Goal: Information Seeking & Learning: Learn about a topic

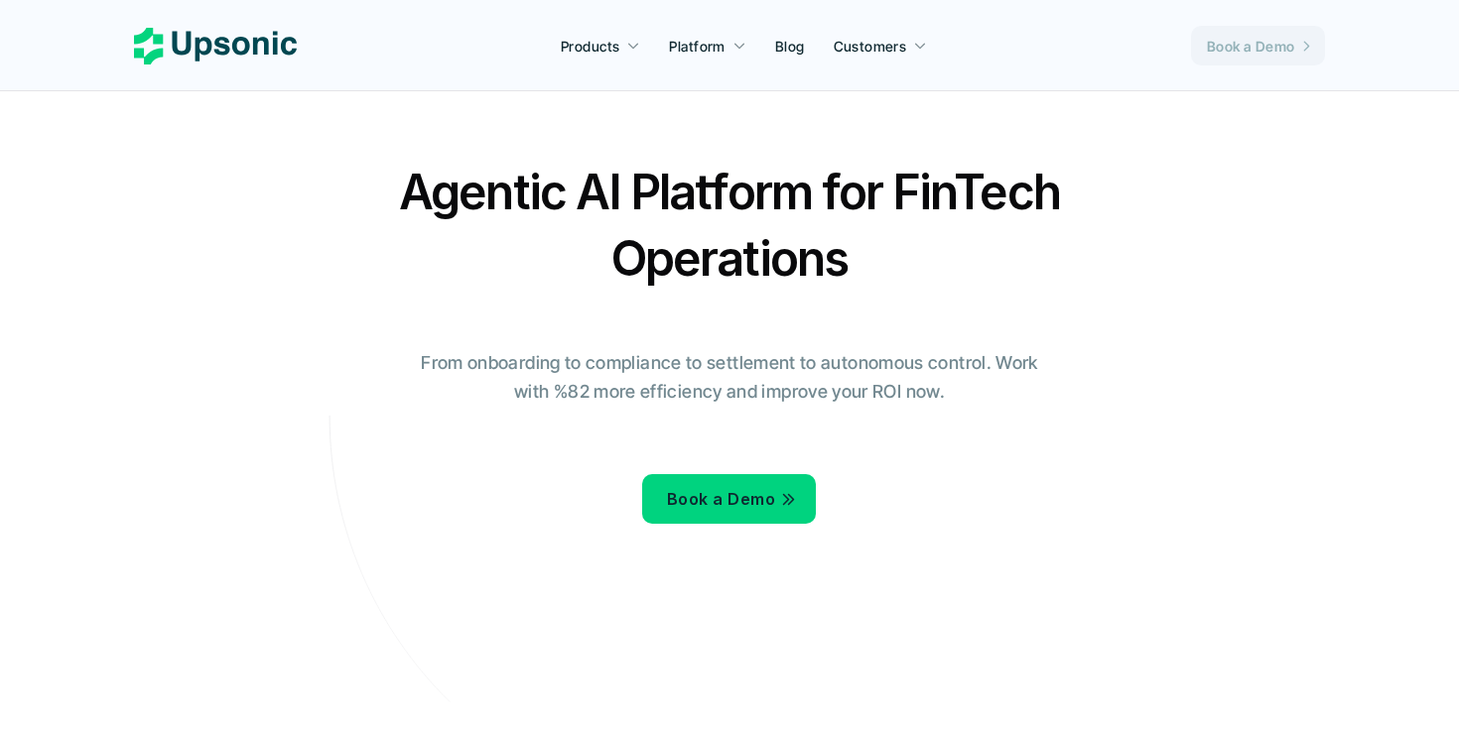
click at [1239, 47] on p "Book a Demo" at bounding box center [1251, 46] width 88 height 21
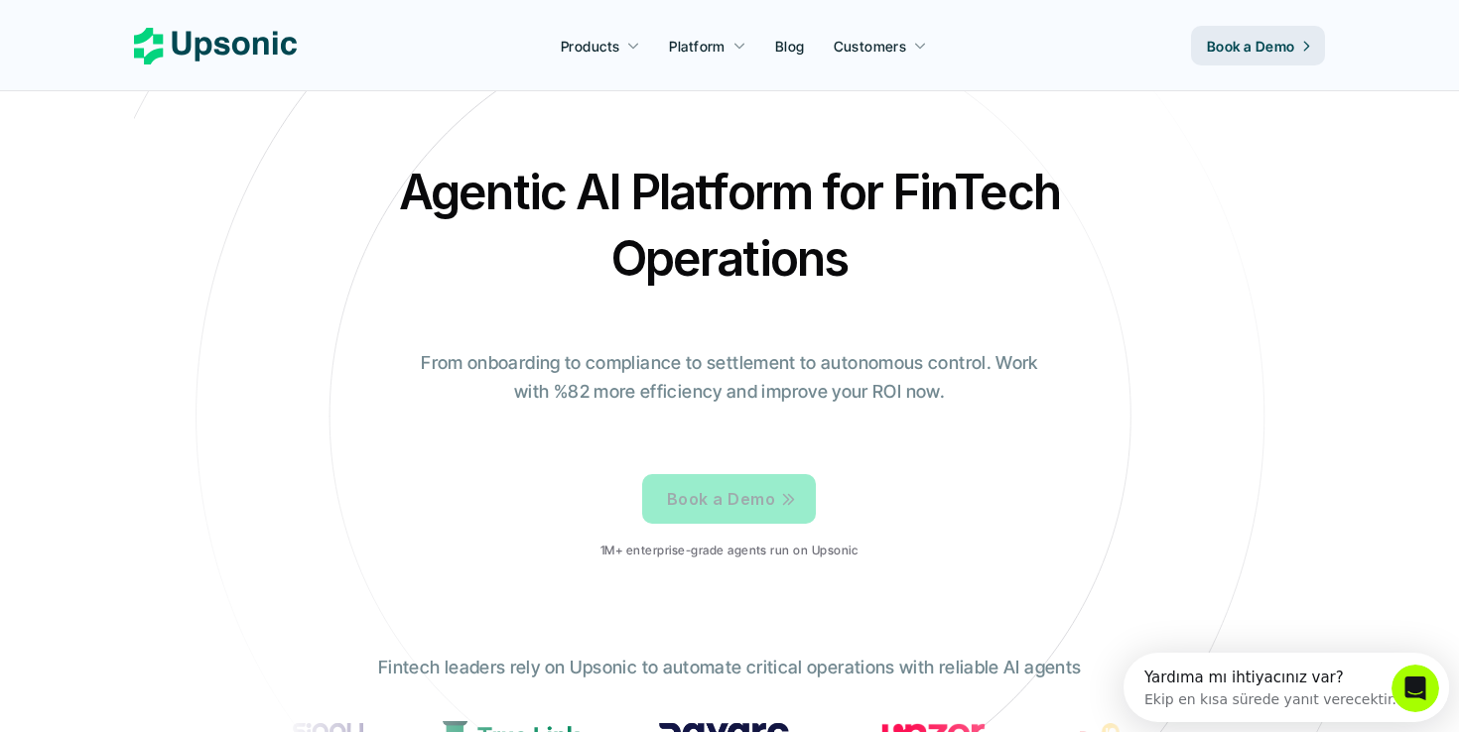
click at [718, 493] on p "Book a Demo" at bounding box center [721, 499] width 108 height 29
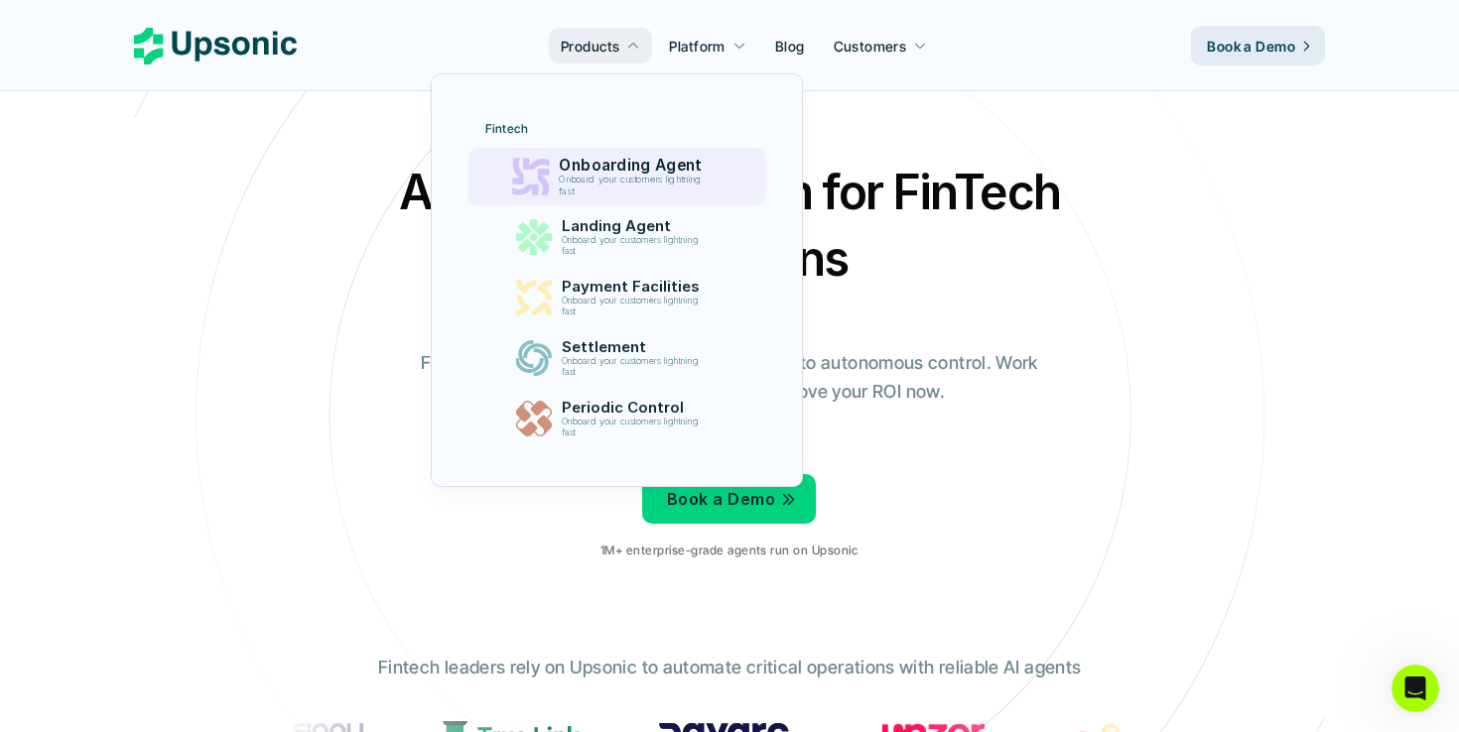
click at [652, 174] on p "Onboarding Agent" at bounding box center [635, 166] width 153 height 19
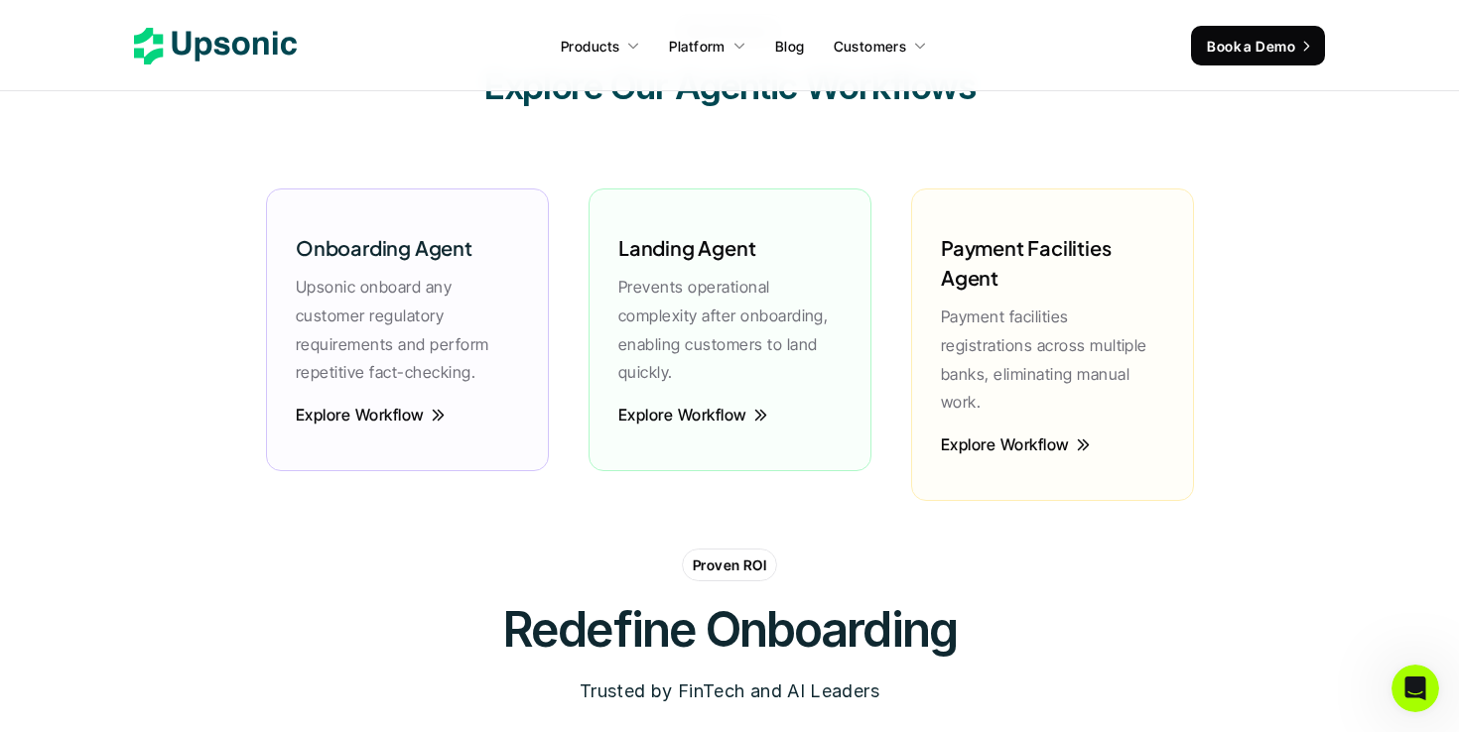
scroll to position [4708, 0]
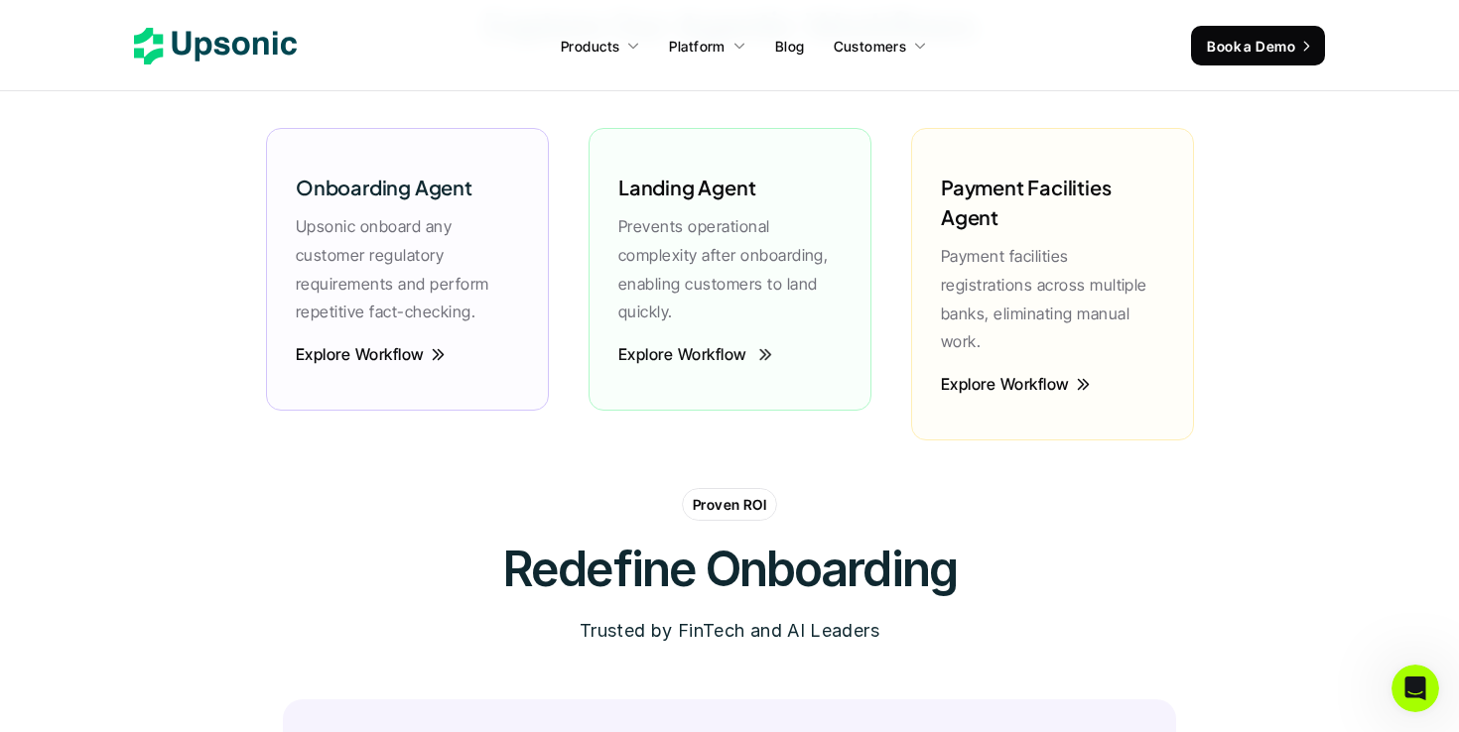
click at [724, 350] on p "Explore Workflow" at bounding box center [682, 354] width 129 height 22
click at [409, 366] on div "Explore Workflow" at bounding box center [407, 366] width 243 height 47
click at [406, 355] on p "Explore Workflow" at bounding box center [359, 354] width 129 height 22
click at [991, 373] on p "Explore Workflow" at bounding box center [1005, 384] width 129 height 22
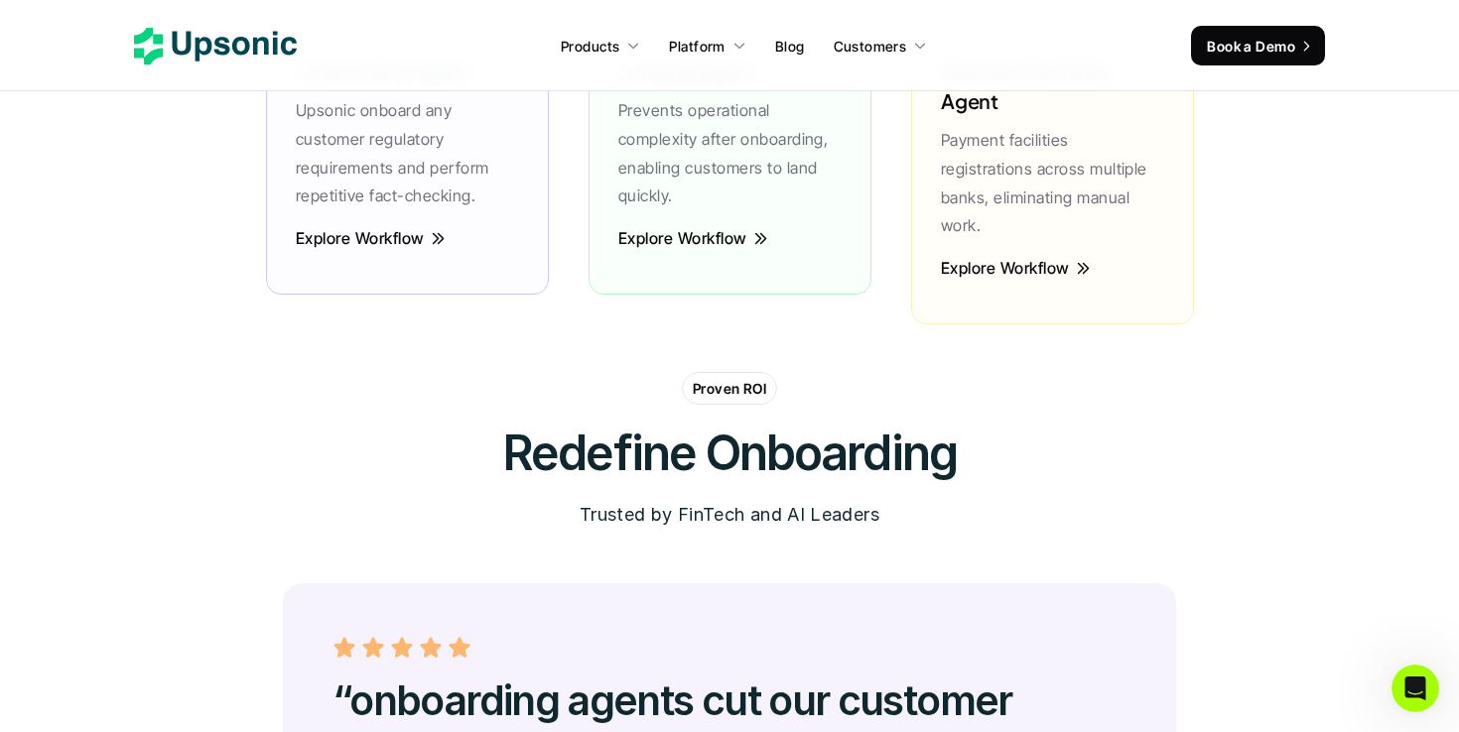
scroll to position [4457, 0]
